Goal: Task Accomplishment & Management: Manage account settings

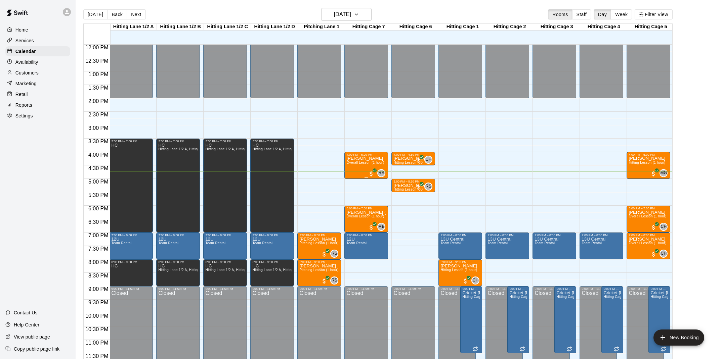
scroll to position [323, 1]
click at [349, 16] on h6 "[DATE]" at bounding box center [342, 14] width 17 height 9
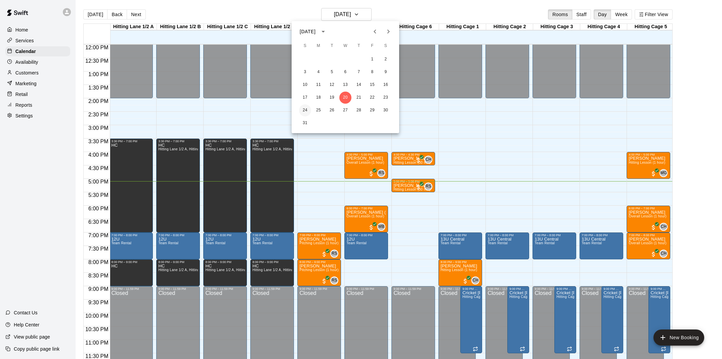
click at [305, 108] on button "24" at bounding box center [305, 110] width 12 height 12
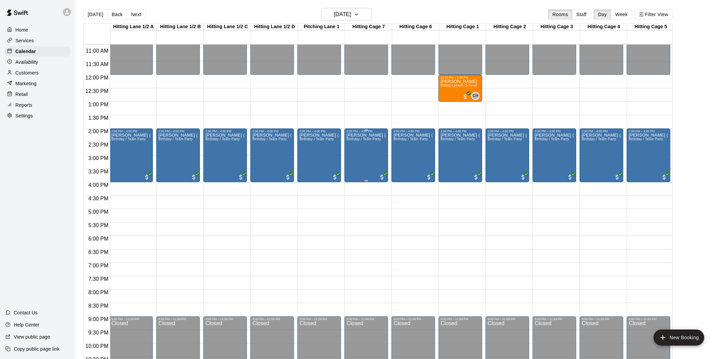
scroll to position [0, 1]
click at [171, 147] on div "[PERSON_NAME] ([PERSON_NAME], [PERSON_NAME]) Birthday / Team Party" at bounding box center [178, 312] width 40 height 359
click at [166, 138] on icon "edit" at bounding box center [165, 140] width 8 height 8
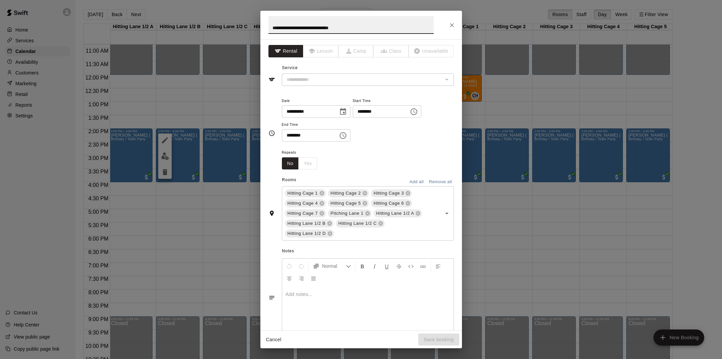
type input "**********"
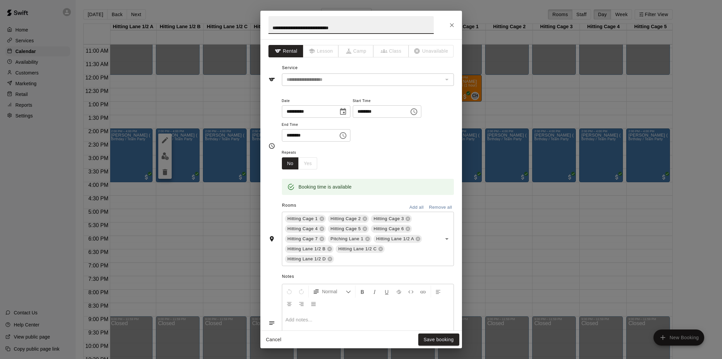
click at [449, 25] on icon "Close" at bounding box center [451, 25] width 7 height 7
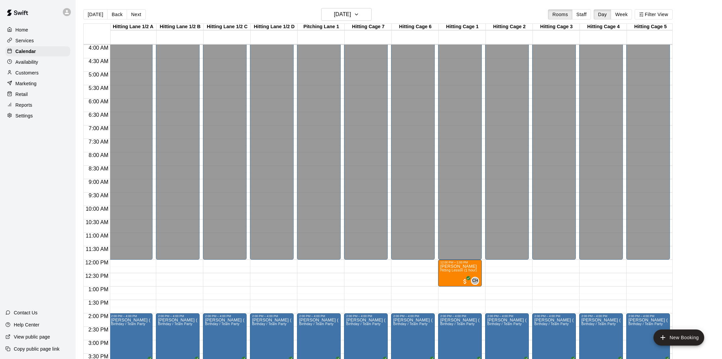
scroll to position [102, 1]
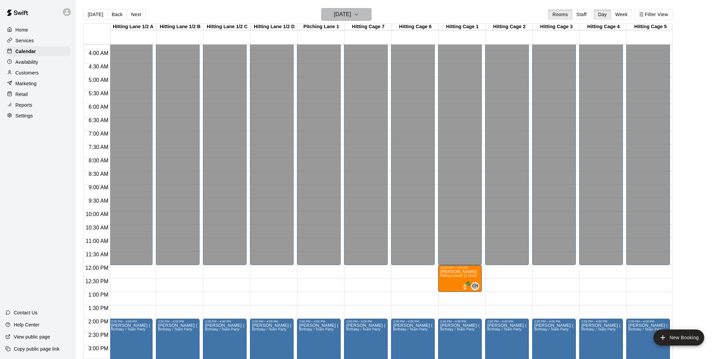
click at [341, 16] on h6 "[DATE]" at bounding box center [342, 14] width 17 height 9
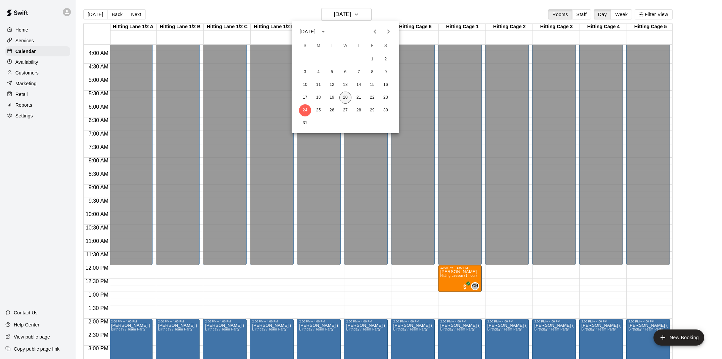
click at [345, 95] on button "20" at bounding box center [345, 98] width 12 height 12
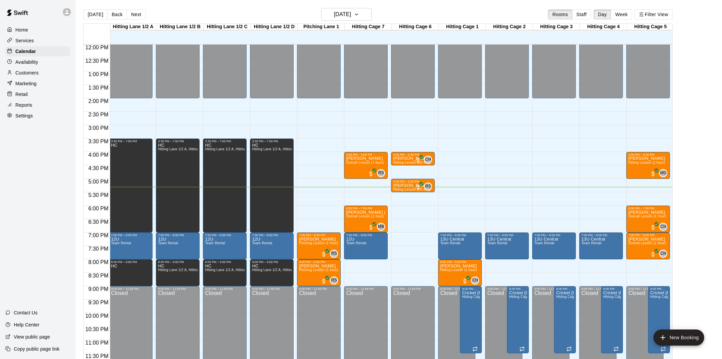
scroll to position [323, 1]
click at [351, 12] on h6 "[DATE]" at bounding box center [342, 14] width 17 height 9
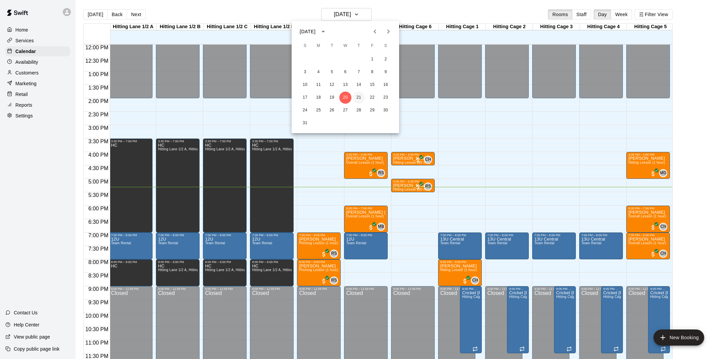
click at [355, 95] on button "21" at bounding box center [359, 98] width 12 height 12
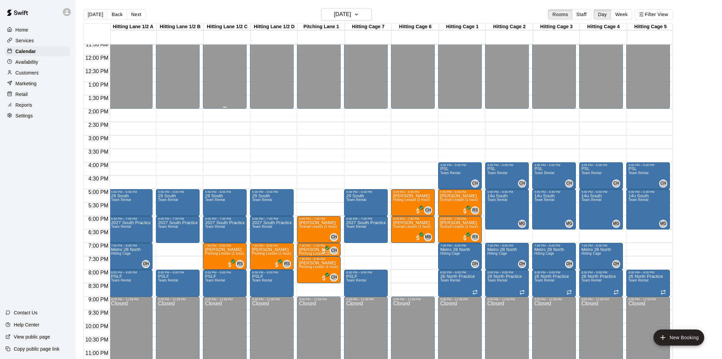
scroll to position [311, 1]
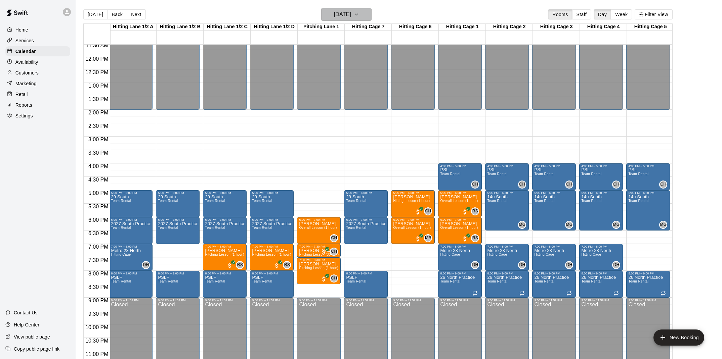
click at [336, 13] on h6 "[DATE]" at bounding box center [342, 14] width 17 height 9
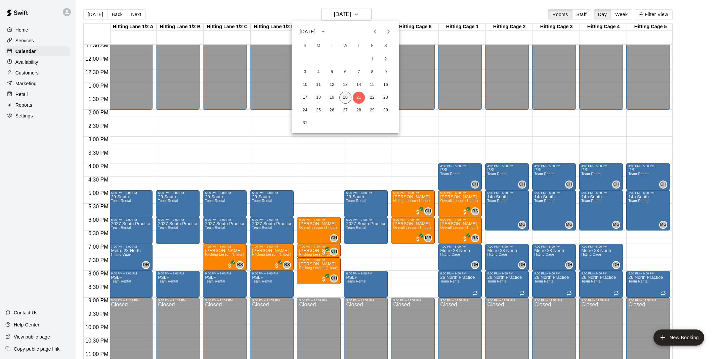
click at [345, 97] on button "20" at bounding box center [345, 98] width 12 height 12
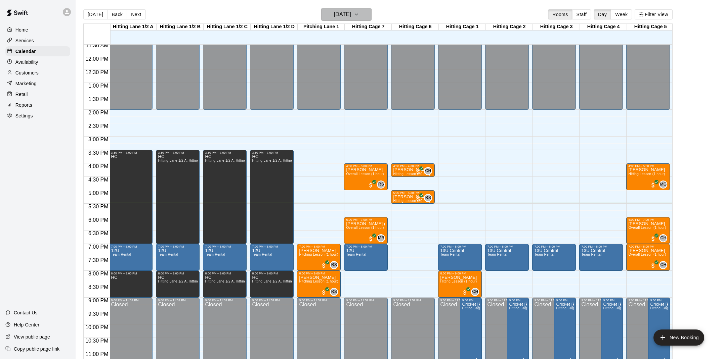
click at [334, 17] on h6 "[DATE]" at bounding box center [342, 14] width 17 height 9
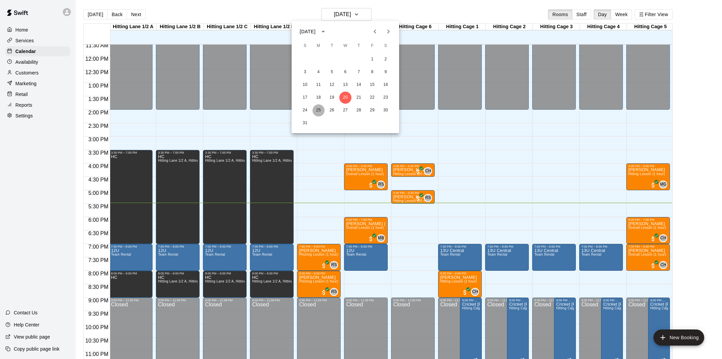
click at [319, 110] on button "25" at bounding box center [318, 110] width 12 height 12
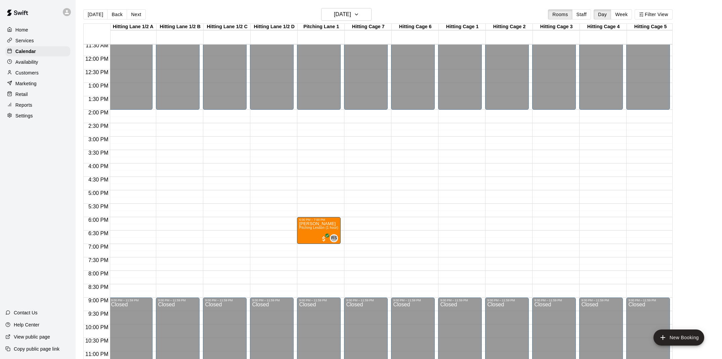
click at [44, 63] on div "Availability" at bounding box center [37, 62] width 65 height 10
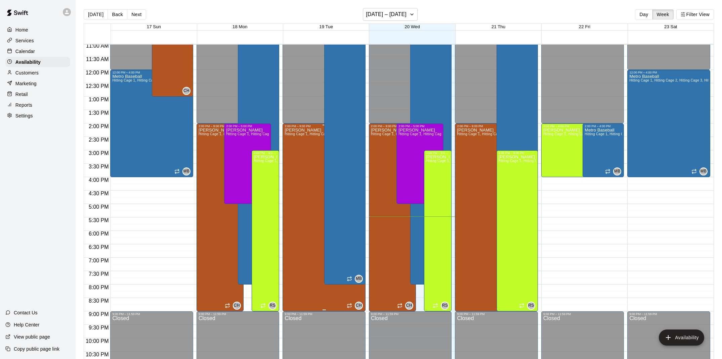
scroll to position [298, 0]
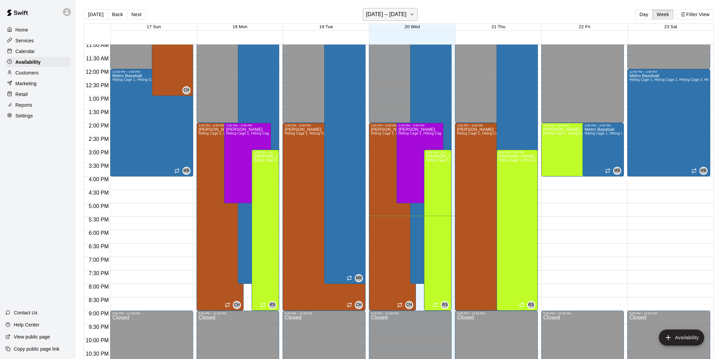
click at [387, 15] on h6 "[DATE] – [DATE]" at bounding box center [386, 14] width 41 height 9
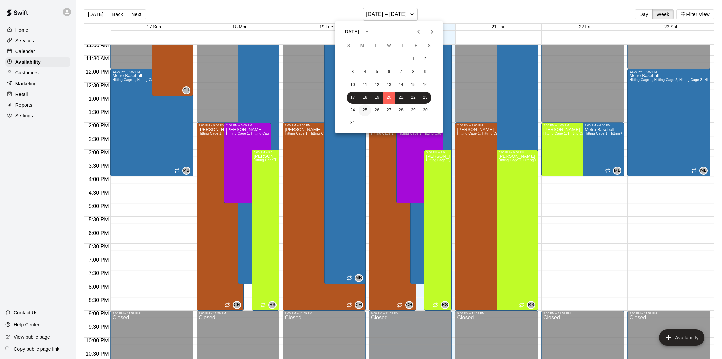
click at [361, 110] on button "25" at bounding box center [365, 110] width 12 height 12
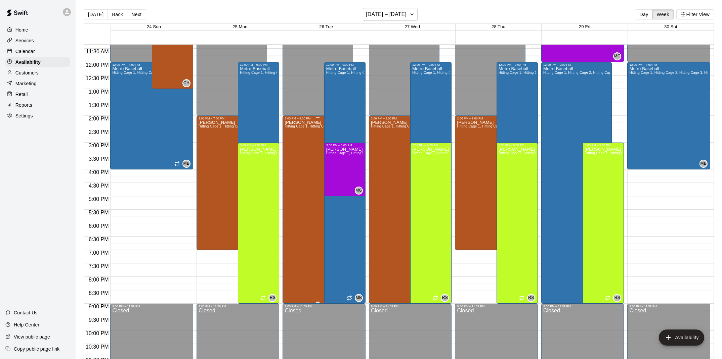
scroll to position [306, 0]
click at [37, 48] on div "Calendar" at bounding box center [37, 51] width 65 height 10
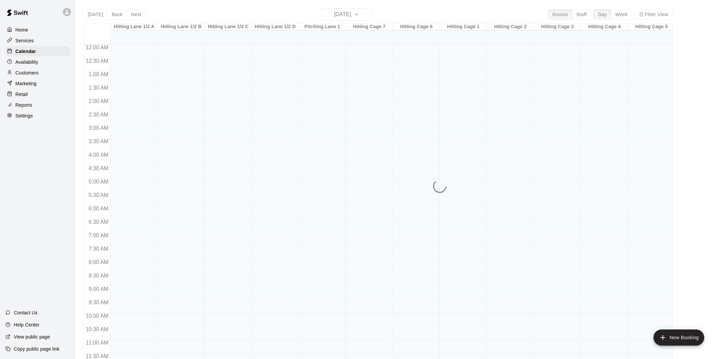
scroll to position [303, 0]
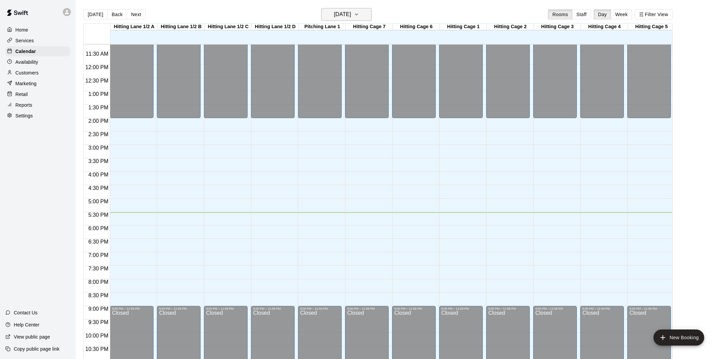
click at [351, 16] on h6 "[DATE]" at bounding box center [342, 14] width 17 height 9
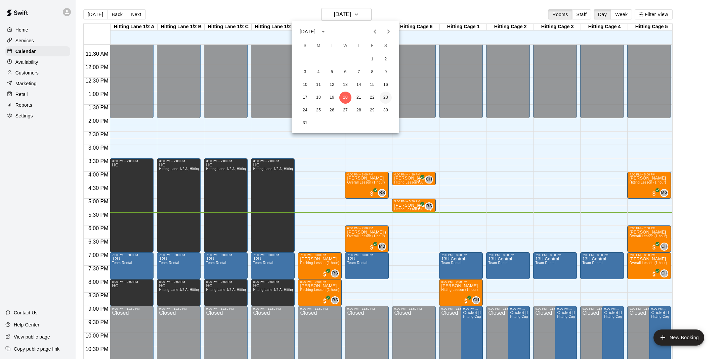
click at [387, 100] on button "23" at bounding box center [386, 98] width 12 height 12
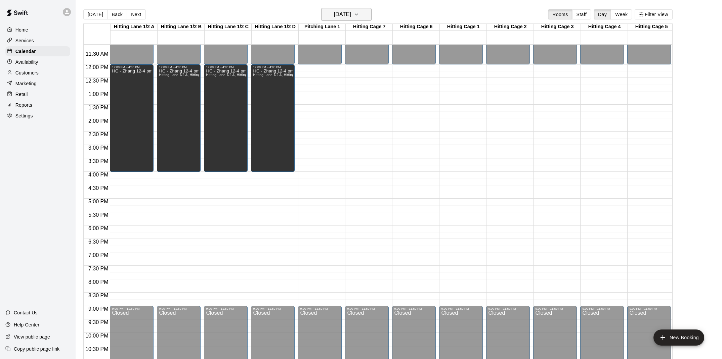
click at [348, 15] on h6 "[DATE]" at bounding box center [342, 14] width 17 height 9
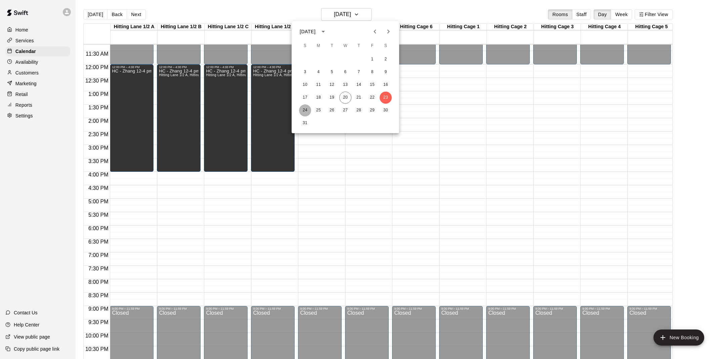
click at [299, 109] on button "24" at bounding box center [305, 110] width 12 height 12
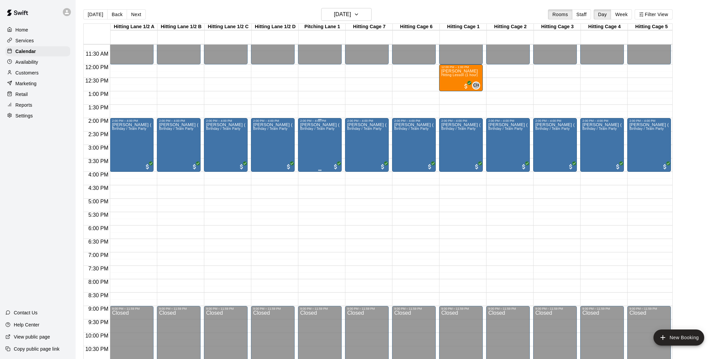
click at [323, 154] on div "[PERSON_NAME] ([PERSON_NAME], [PERSON_NAME]) Birthday / Team Party" at bounding box center [320, 302] width 40 height 359
click at [310, 132] on icon "edit" at bounding box center [307, 130] width 8 height 8
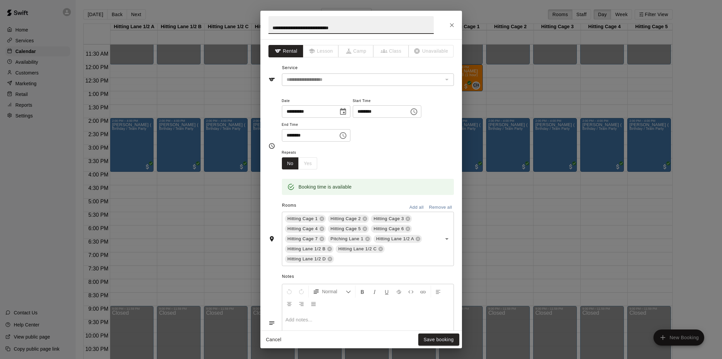
click at [311, 28] on input "**********" at bounding box center [350, 25] width 165 height 18
type input "**********"
click at [436, 341] on button "Save booking" at bounding box center [438, 340] width 41 height 12
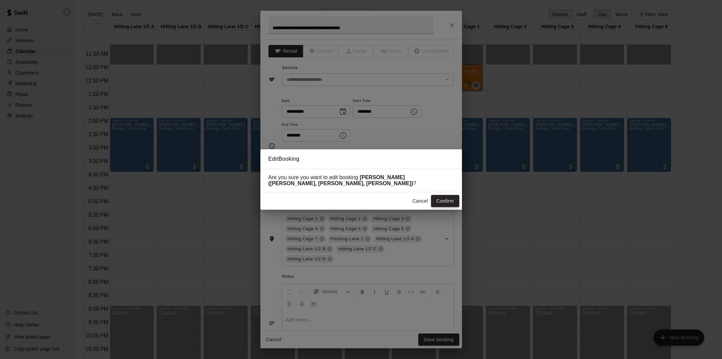
click at [444, 200] on button "Confirm" at bounding box center [445, 201] width 28 height 12
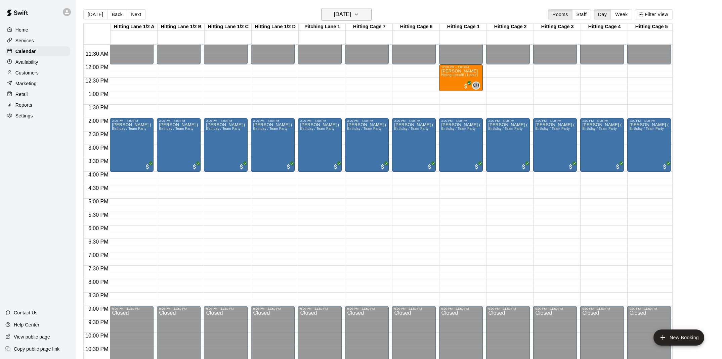
click at [343, 14] on h6 "[DATE]" at bounding box center [342, 14] width 17 height 9
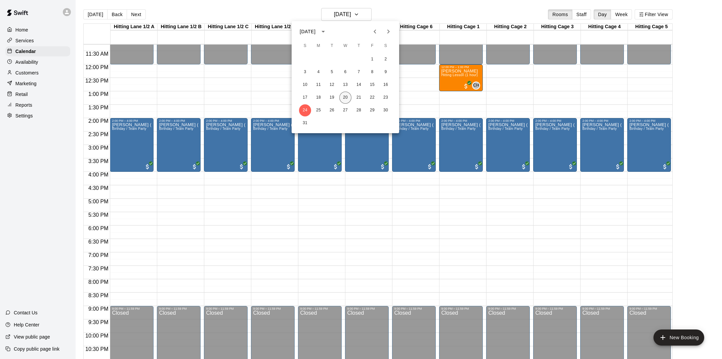
click at [350, 97] on button "20" at bounding box center [345, 98] width 12 height 12
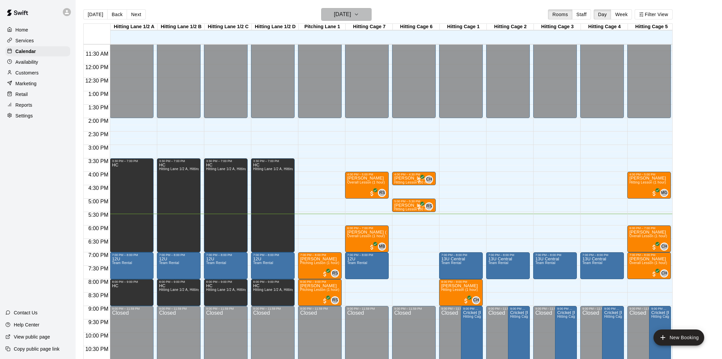
click at [340, 14] on h6 "[DATE]" at bounding box center [342, 14] width 17 height 9
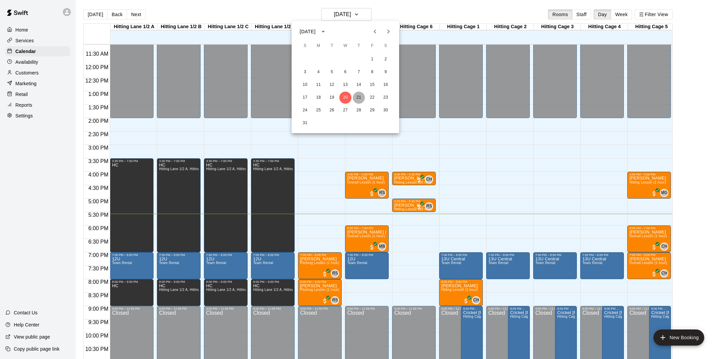
click at [359, 98] on button "21" at bounding box center [359, 98] width 12 height 12
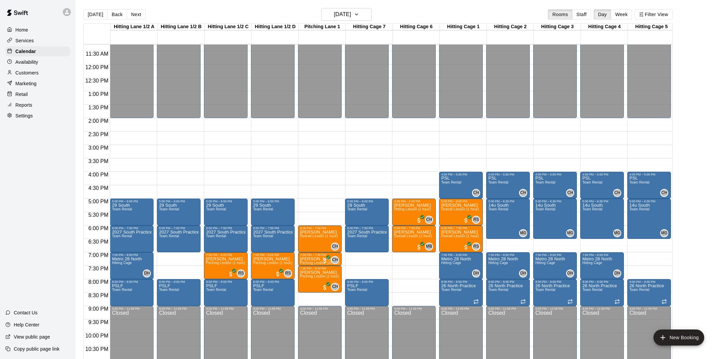
click at [492, 6] on main "[DATE] Back [DATE][DATE] Rooms Staff Day Week Filter View [GEOGRAPHIC_DATA] 1/2…" at bounding box center [399, 185] width 646 height 370
click at [351, 18] on h6 "[DATE]" at bounding box center [342, 14] width 17 height 9
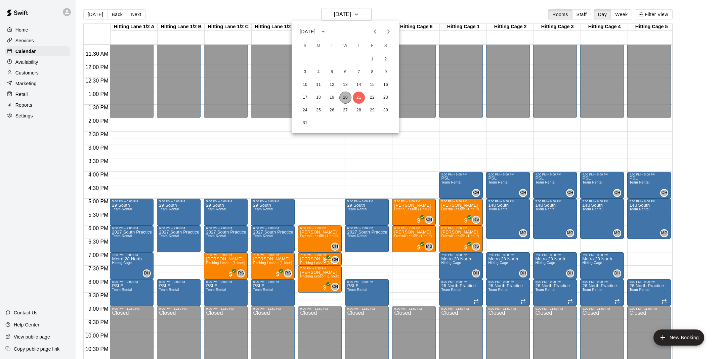
click at [343, 95] on button "20" at bounding box center [345, 98] width 12 height 12
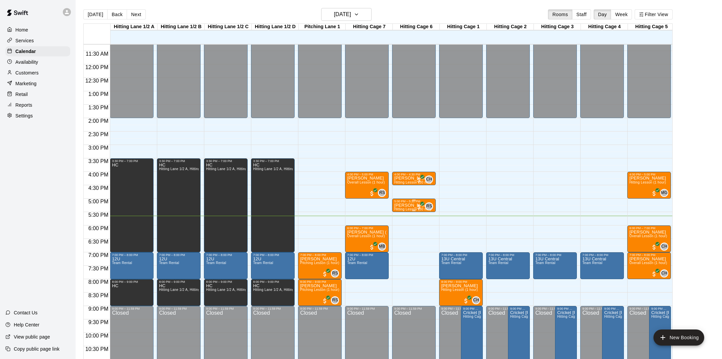
scroll to position [304, 0]
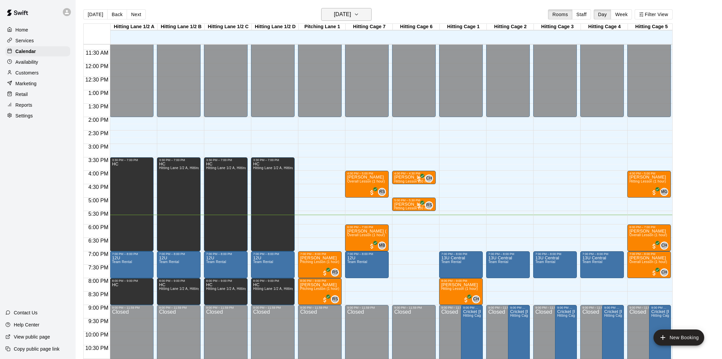
click at [351, 18] on h6 "[DATE]" at bounding box center [342, 14] width 17 height 9
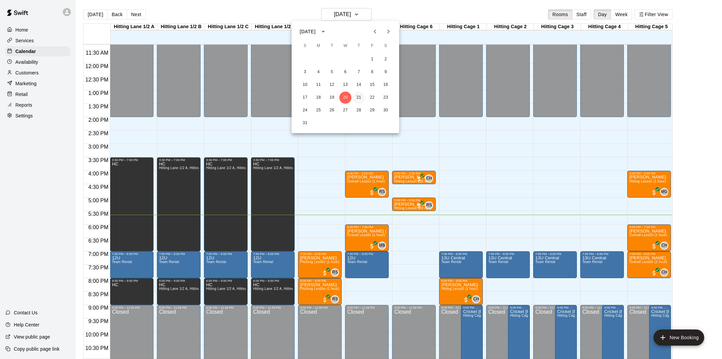
click at [356, 99] on button "21" at bounding box center [359, 98] width 12 height 12
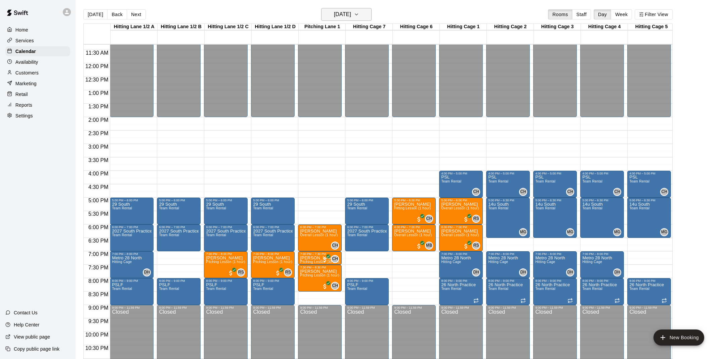
click at [351, 13] on h6 "[DATE]" at bounding box center [342, 14] width 17 height 9
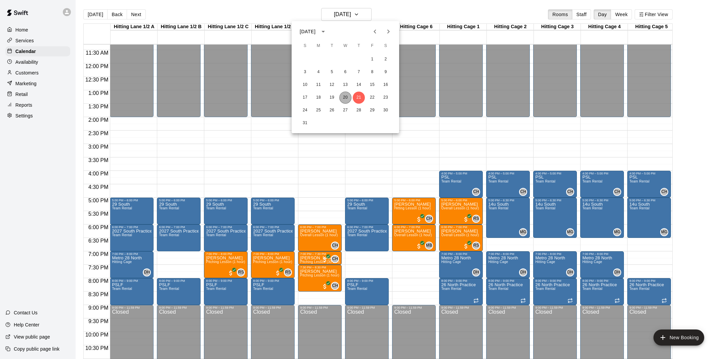
click at [340, 98] on button "20" at bounding box center [345, 98] width 12 height 12
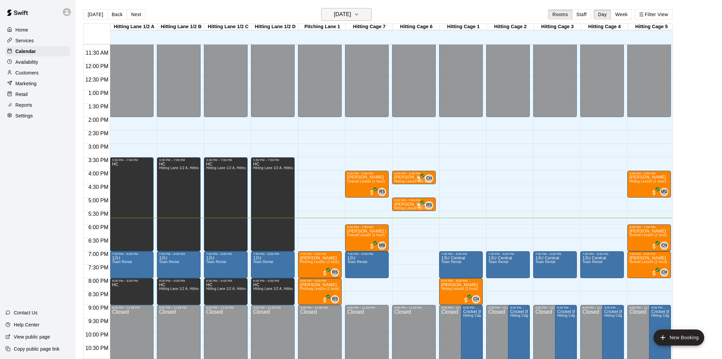
click at [347, 16] on h6 "[DATE]" at bounding box center [342, 14] width 17 height 9
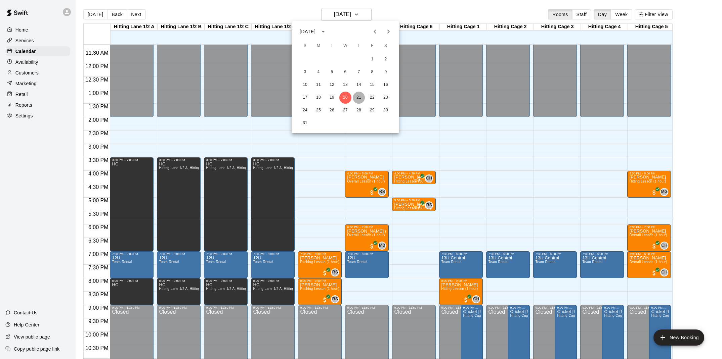
click at [358, 97] on button "21" at bounding box center [359, 98] width 12 height 12
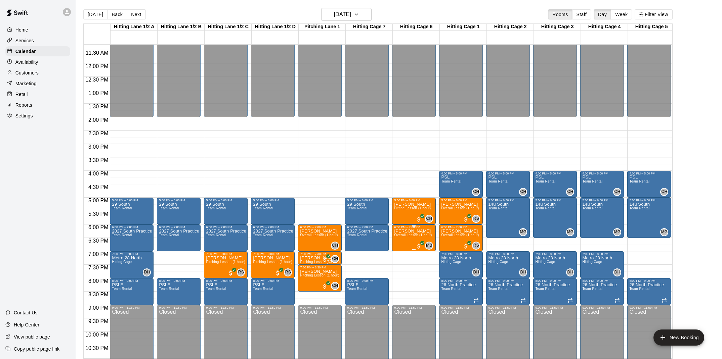
click at [411, 229] on div "6:00 PM – 7:00 PM" at bounding box center [414, 227] width 40 height 3
click at [403, 230] on icon "edit" at bounding box center [401, 233] width 6 height 6
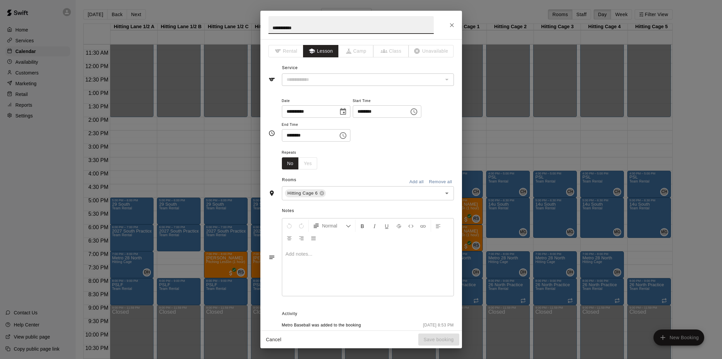
type input "**********"
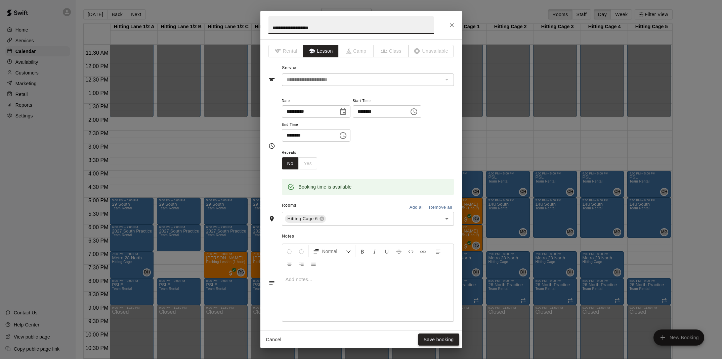
type input "**********"
click at [432, 340] on button "Save booking" at bounding box center [438, 340] width 41 height 12
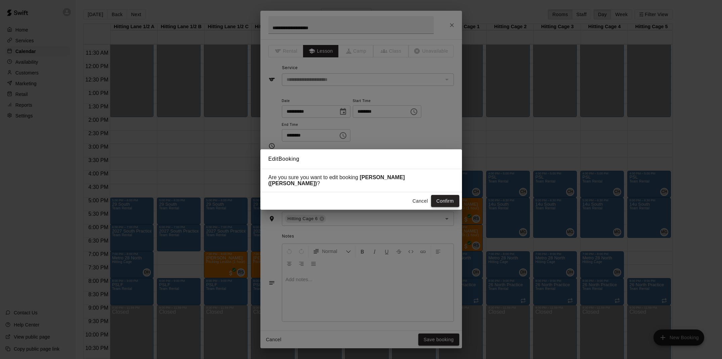
click at [450, 199] on button "Confirm" at bounding box center [445, 201] width 28 height 12
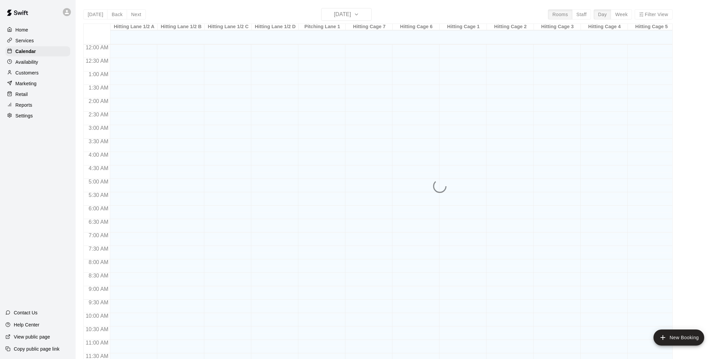
scroll to position [303, 0]
